Goal: Communication & Community: Participate in discussion

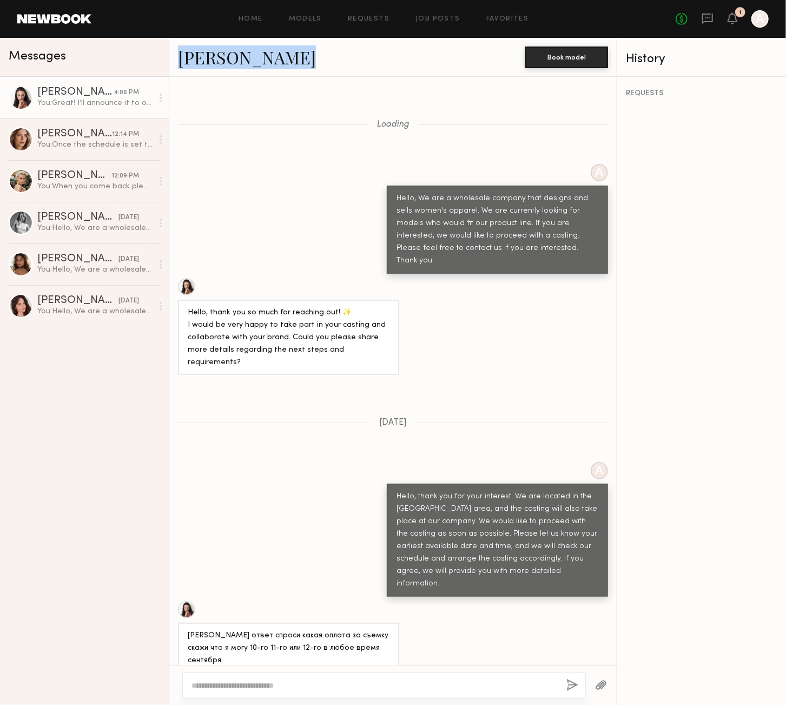
scroll to position [1248, 0]
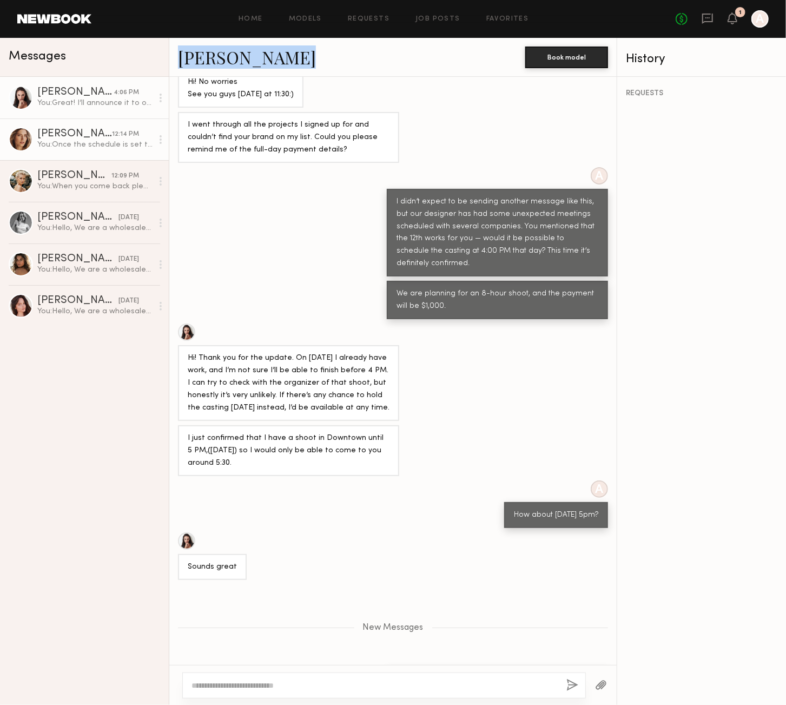
click at [93, 149] on div "You: Once the schedule is set this time, it will be final." at bounding box center [94, 145] width 115 height 10
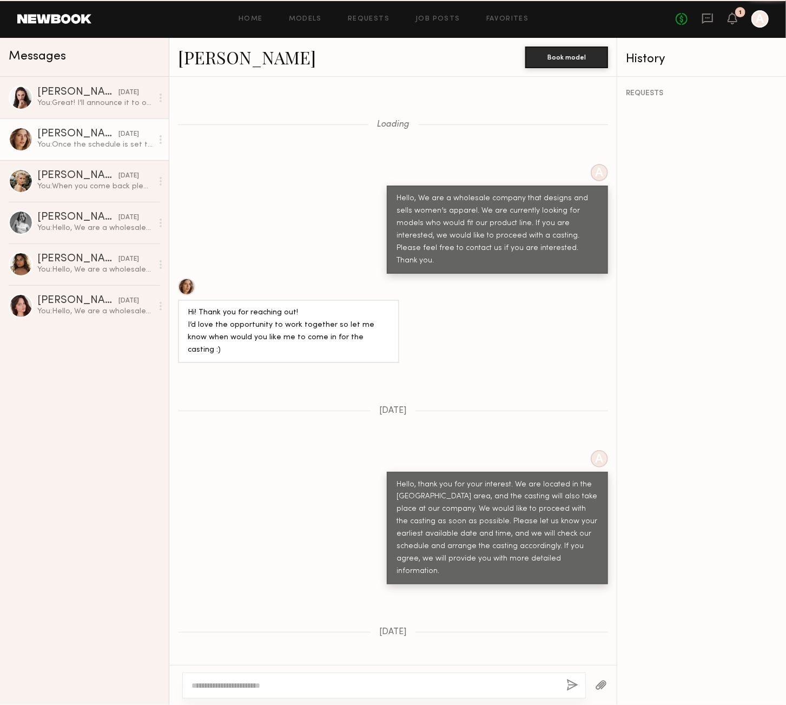
scroll to position [748, 0]
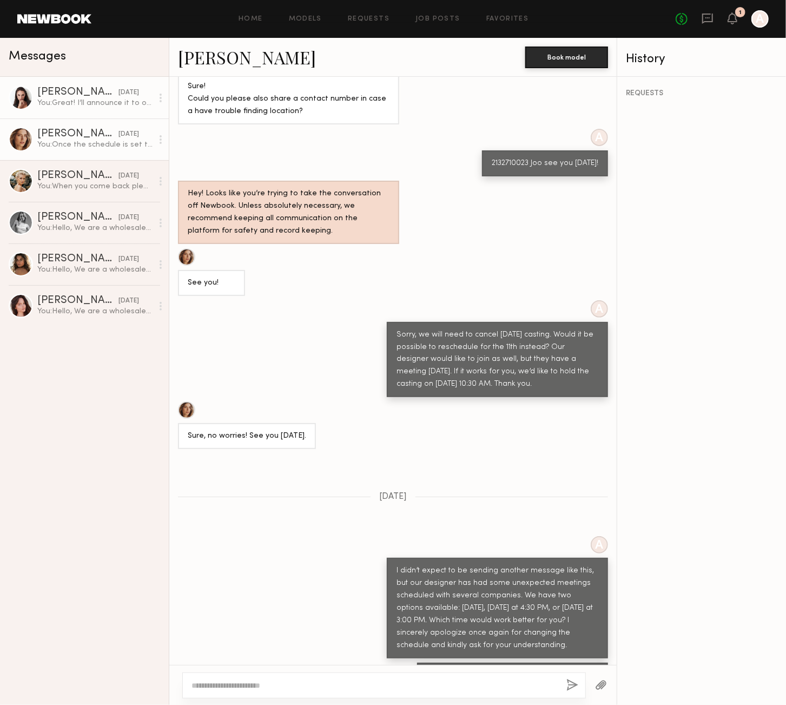
click at [87, 105] on div "You: Great! I’ll announce it to our team members, then. See you [DATE] at 5 PM." at bounding box center [94, 103] width 115 height 10
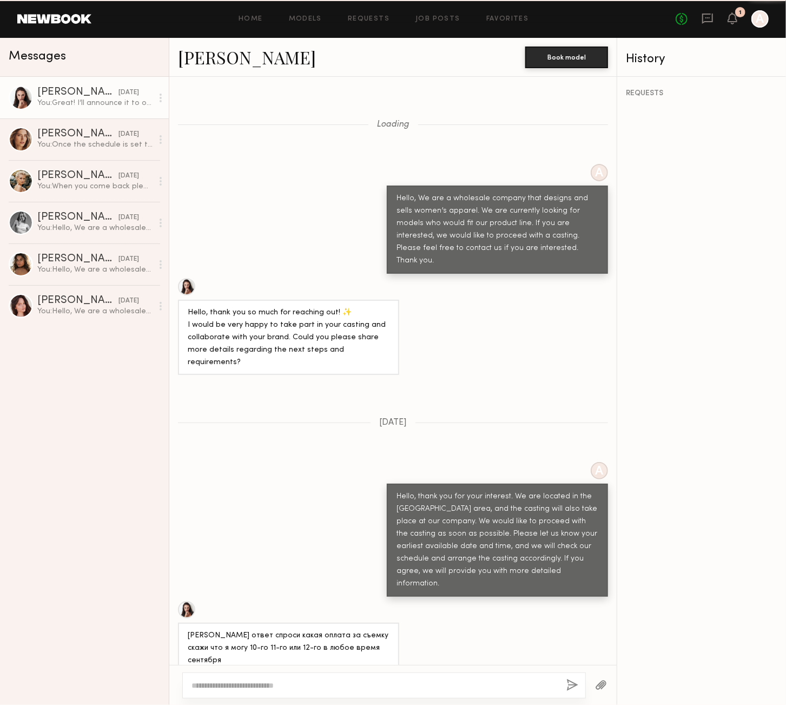
scroll to position [1170, 0]
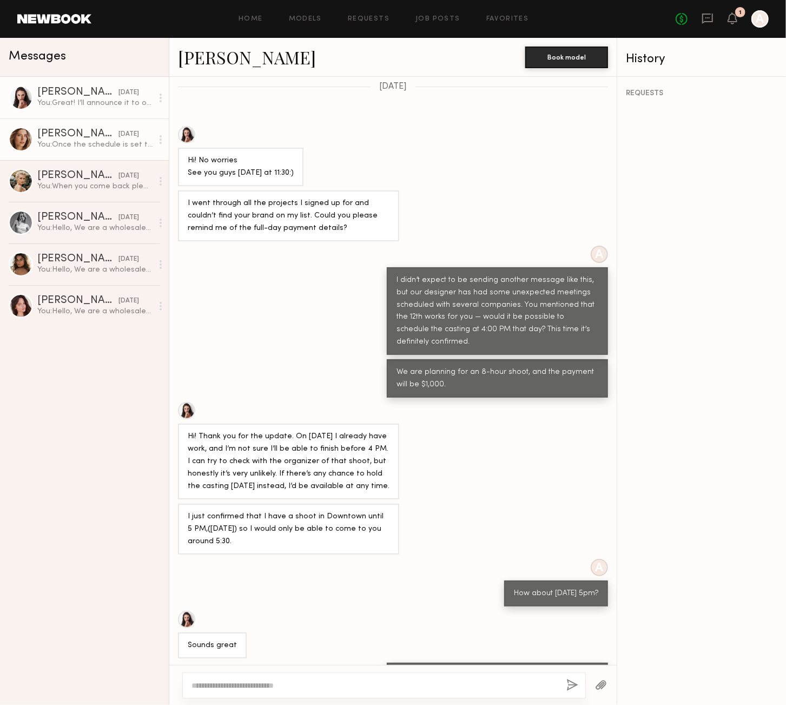
click at [97, 133] on div "[PERSON_NAME]" at bounding box center [77, 134] width 81 height 11
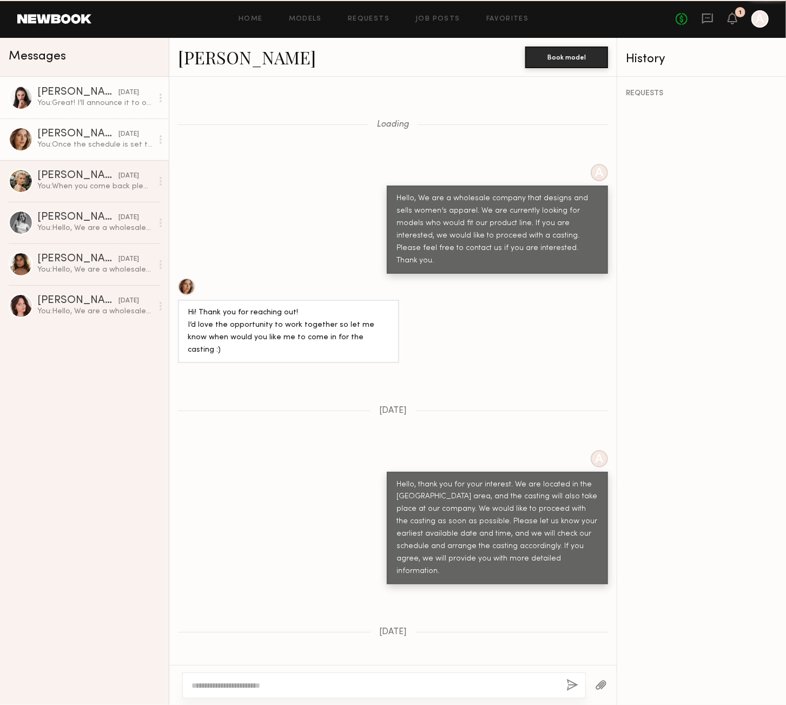
scroll to position [748, 0]
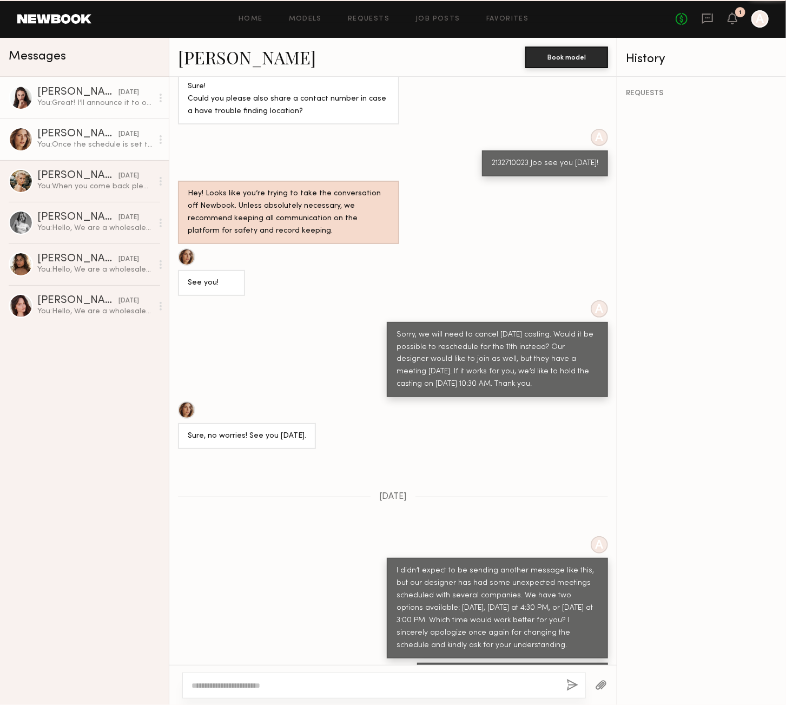
click at [96, 106] on div "You: Great! I’ll announce it to our team members, then. See you [DATE] at 5 PM." at bounding box center [94, 103] width 115 height 10
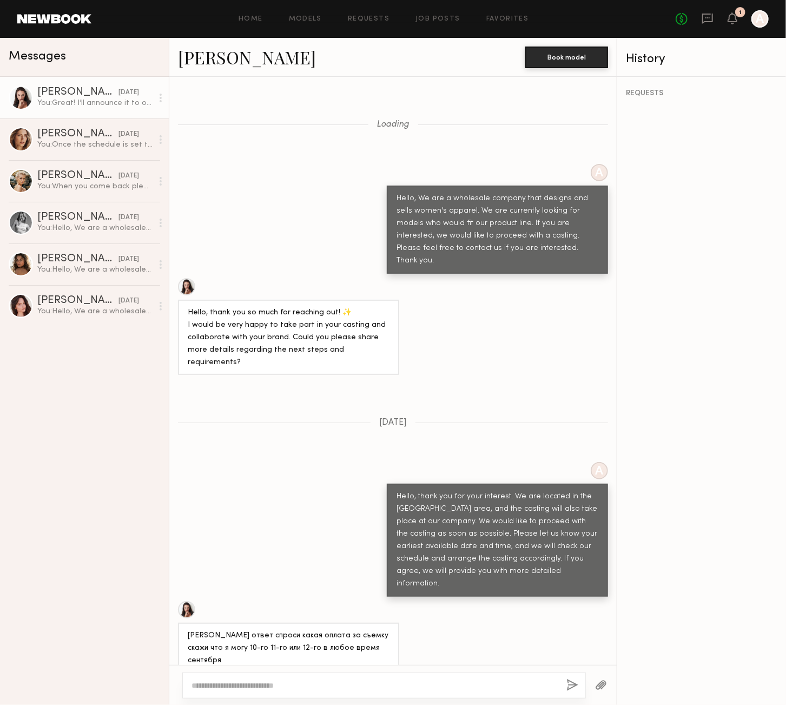
scroll to position [1170, 0]
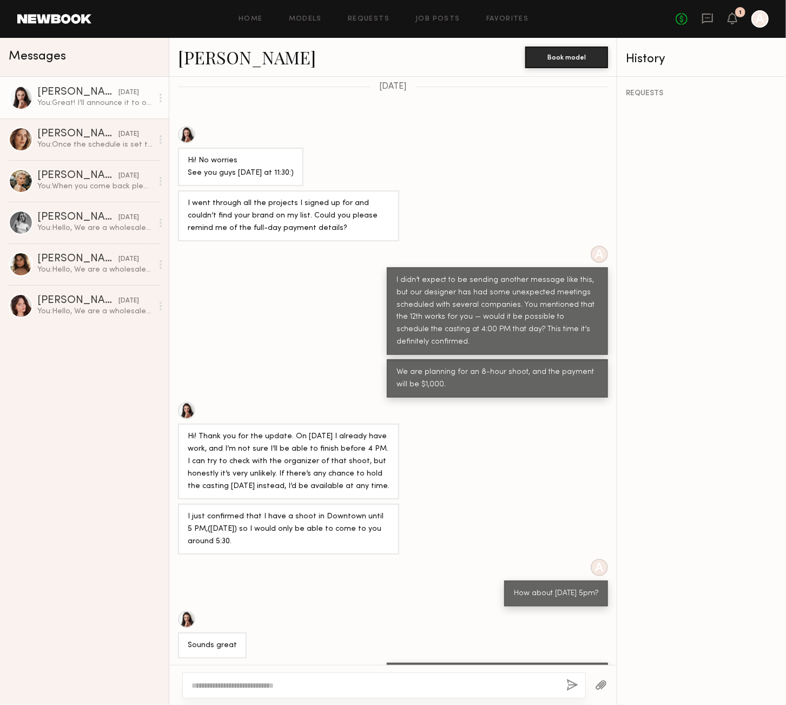
click at [477, 126] on div "Hi! No worries See you guys [DATE] at 11:30:)" at bounding box center [393, 156] width 448 height 60
